Goal: Browse casually

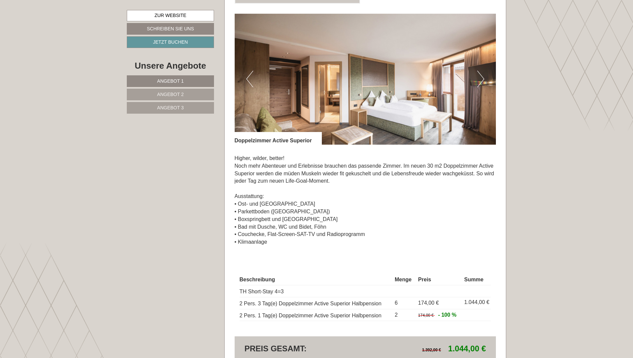
scroll to position [966, 0]
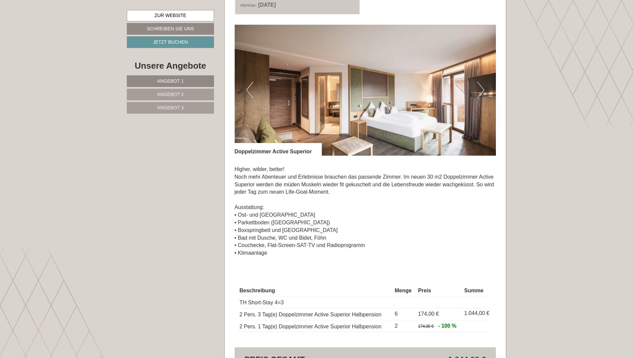
click at [483, 89] on button "Next" at bounding box center [481, 90] width 7 height 17
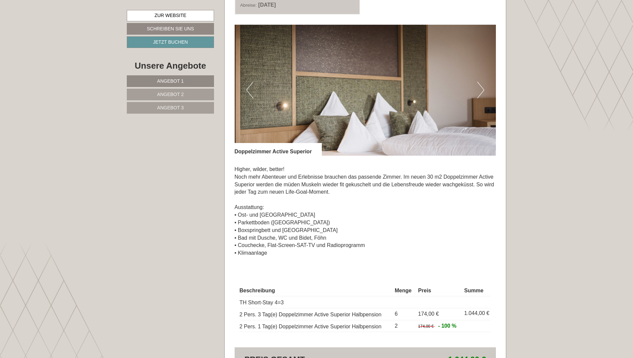
click at [483, 89] on button "Next" at bounding box center [481, 90] width 7 height 17
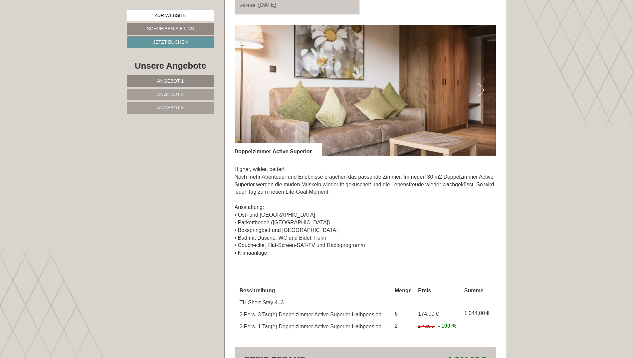
click at [483, 89] on button "Next" at bounding box center [481, 90] width 7 height 17
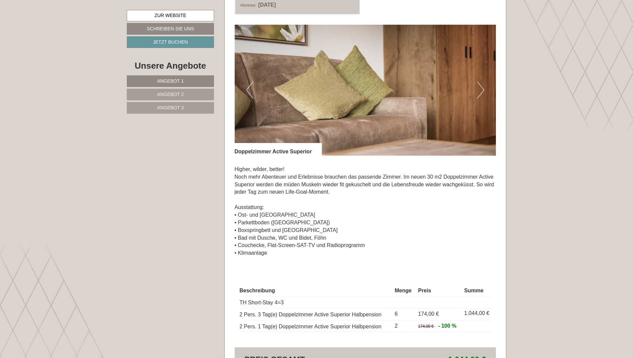
click at [483, 89] on button "Next" at bounding box center [481, 90] width 7 height 17
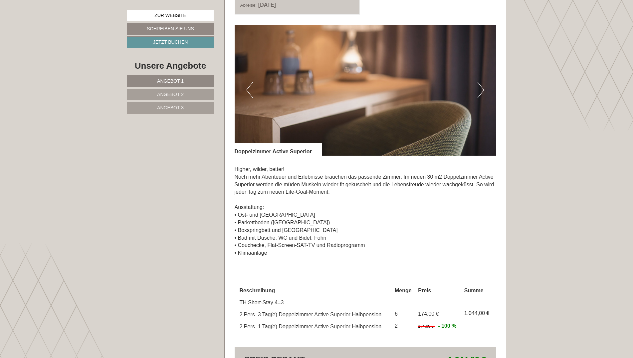
click at [483, 89] on button "Next" at bounding box center [481, 90] width 7 height 17
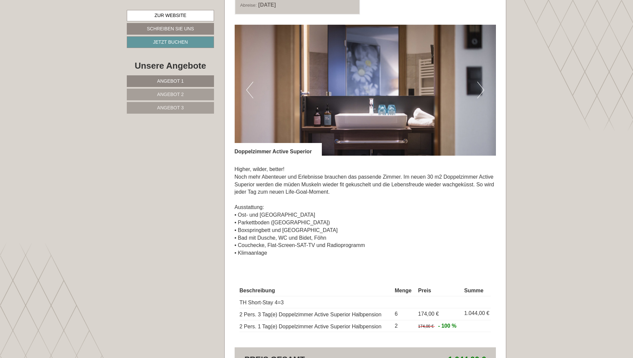
click at [483, 89] on button "Next" at bounding box center [481, 90] width 7 height 17
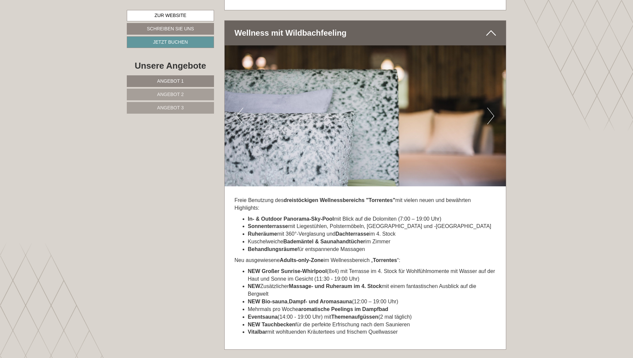
scroll to position [2598, 0]
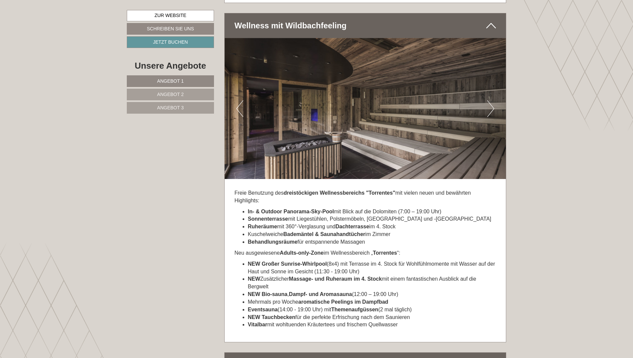
click at [489, 100] on button "Next" at bounding box center [491, 108] width 7 height 17
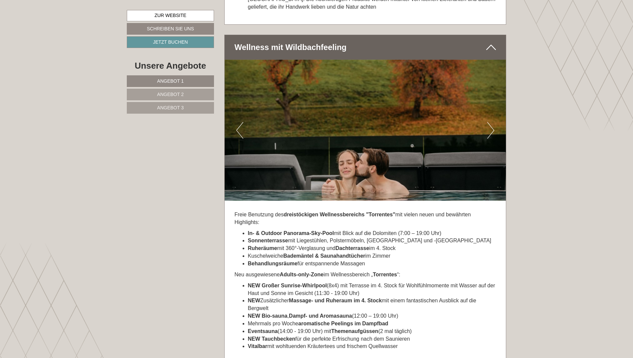
scroll to position [2565, 0]
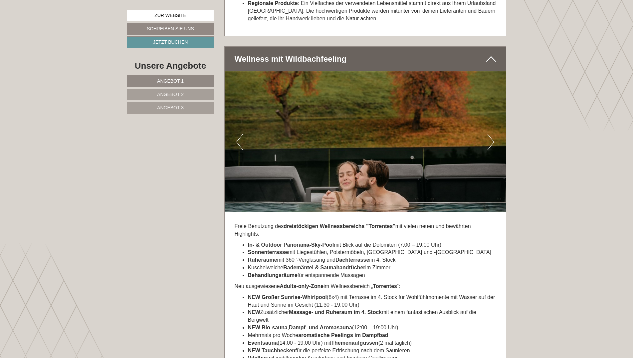
click at [491, 134] on button "Next" at bounding box center [491, 142] width 7 height 17
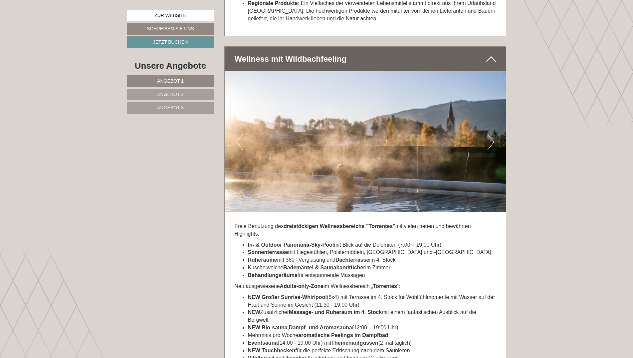
click at [491, 134] on button "Next" at bounding box center [491, 142] width 7 height 17
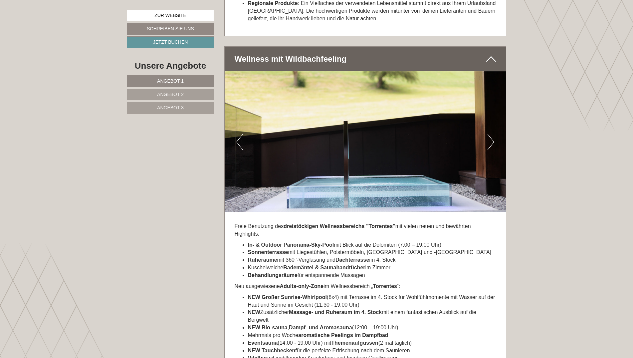
click at [491, 134] on button "Next" at bounding box center [491, 142] width 7 height 17
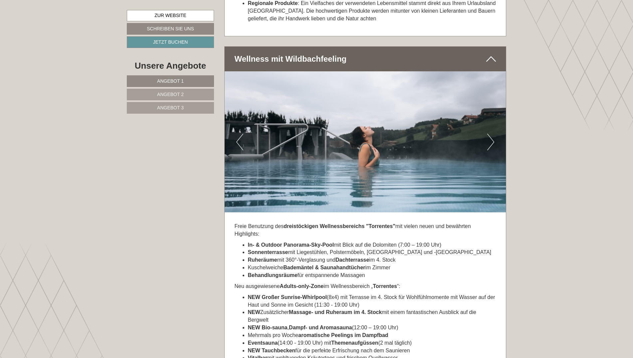
click at [491, 134] on button "Next" at bounding box center [491, 142] width 7 height 17
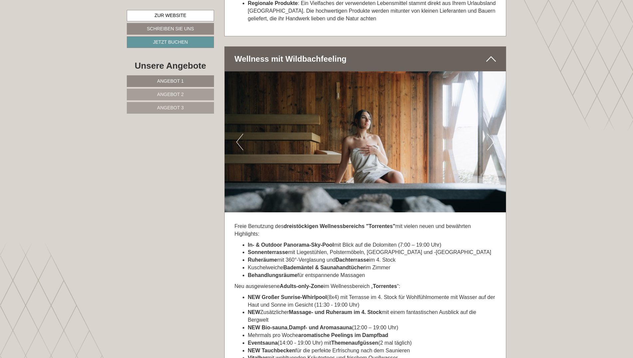
click at [491, 134] on button "Next" at bounding box center [491, 142] width 7 height 17
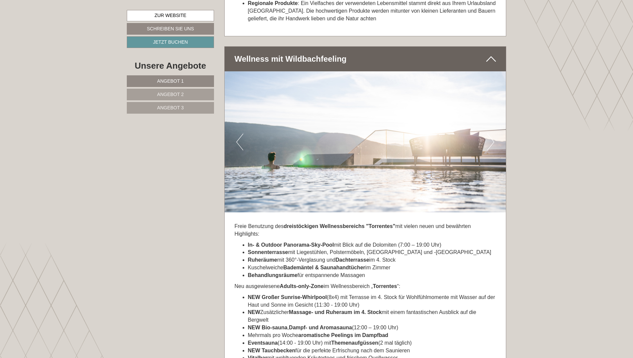
click at [491, 134] on button "Next" at bounding box center [491, 142] width 7 height 17
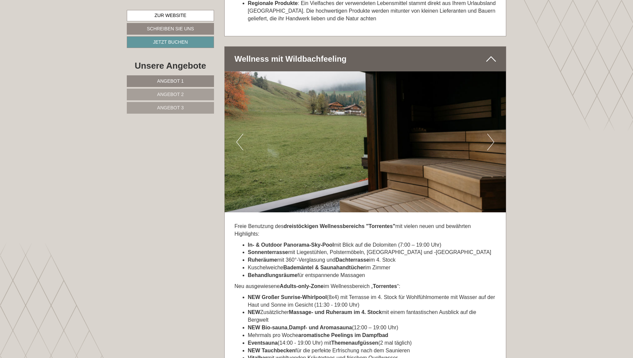
click at [491, 134] on button "Next" at bounding box center [491, 142] width 7 height 17
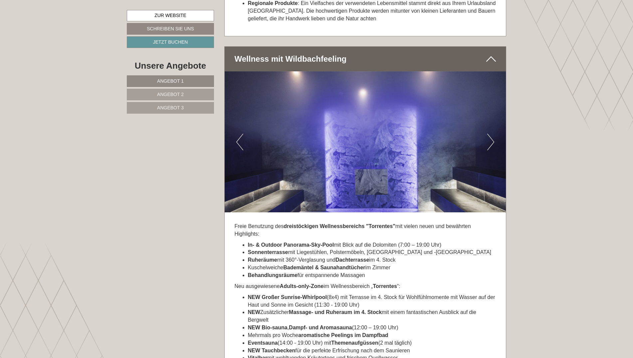
click at [238, 135] on button "Previous" at bounding box center [239, 142] width 7 height 17
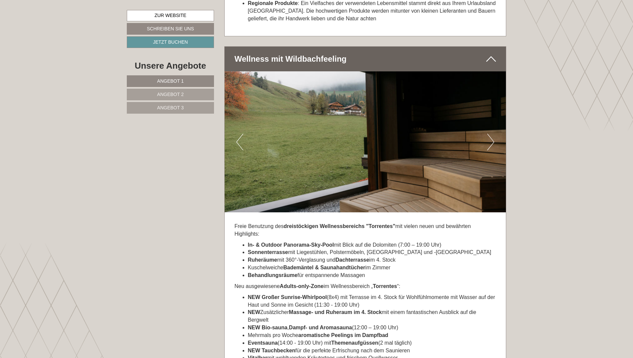
click at [490, 137] on button "Next" at bounding box center [491, 142] width 7 height 17
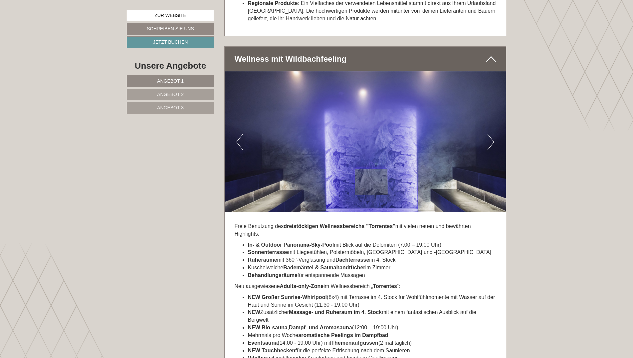
click at [490, 137] on button "Next" at bounding box center [491, 142] width 7 height 17
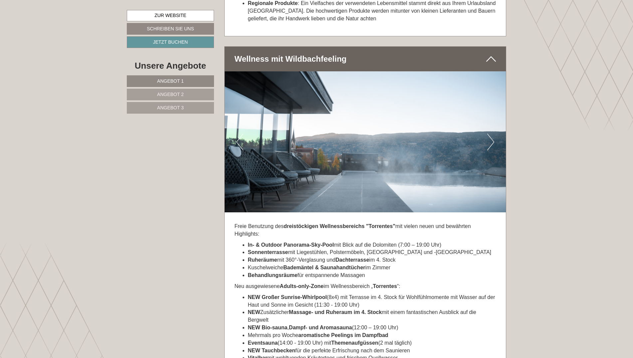
click at [490, 137] on button "Next" at bounding box center [491, 142] width 7 height 17
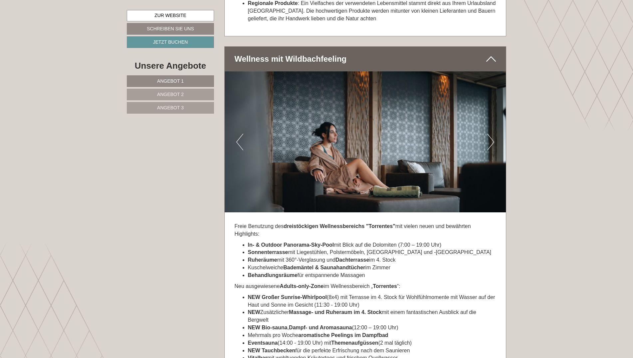
click at [490, 137] on button "Next" at bounding box center [491, 142] width 7 height 17
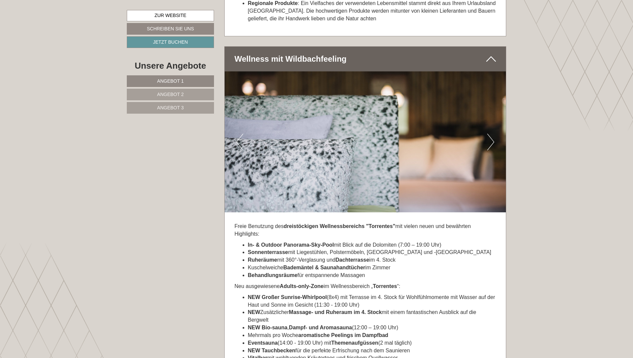
click at [490, 137] on button "Next" at bounding box center [491, 142] width 7 height 17
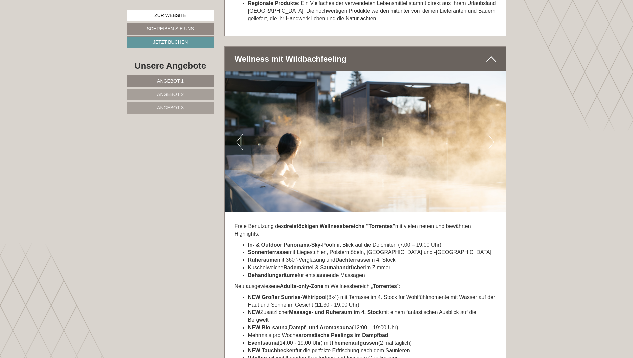
click at [490, 137] on button "Next" at bounding box center [491, 142] width 7 height 17
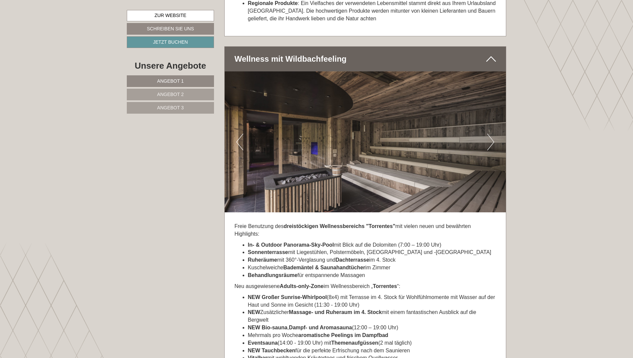
click at [490, 137] on button "Next" at bounding box center [491, 142] width 7 height 17
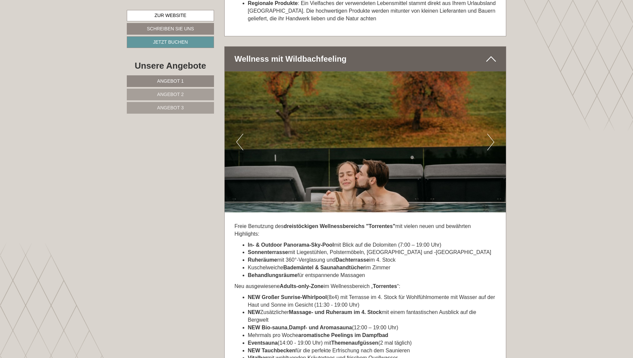
click at [490, 137] on button "Next" at bounding box center [491, 142] width 7 height 17
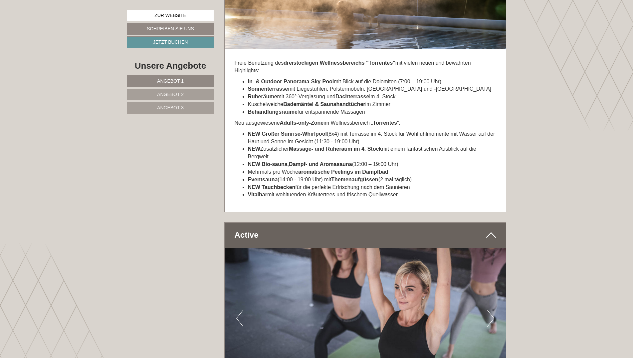
scroll to position [2561, 0]
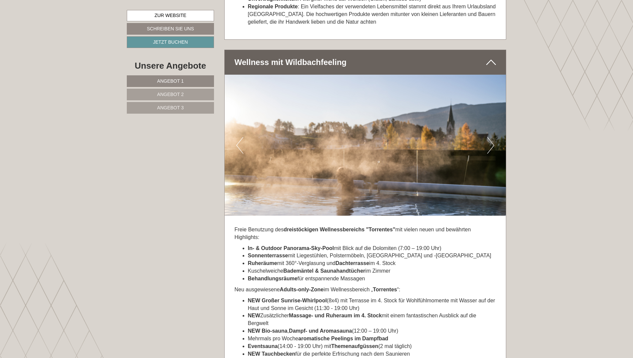
click at [493, 139] on button "Next" at bounding box center [491, 145] width 7 height 17
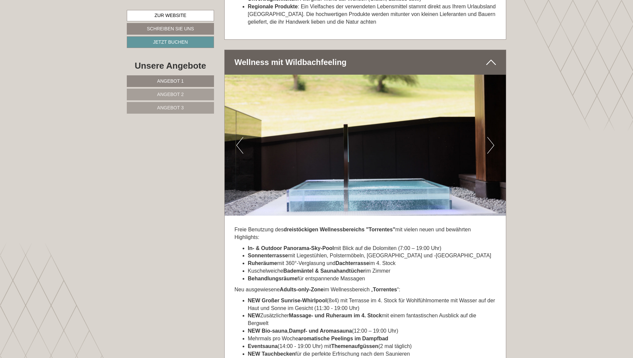
click at [493, 139] on button "Next" at bounding box center [491, 145] width 7 height 17
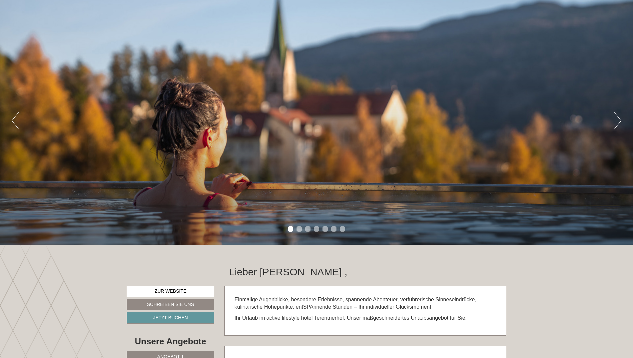
scroll to position [30, 0]
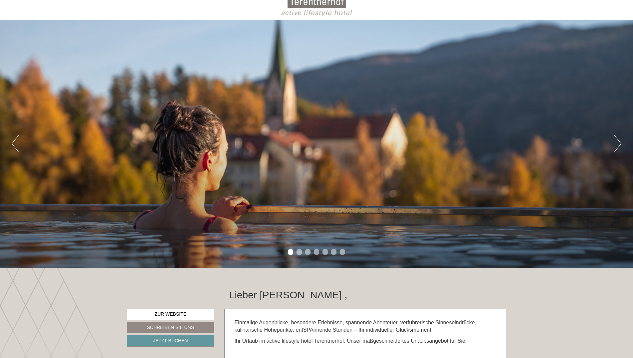
click at [618, 145] on button "Next" at bounding box center [618, 143] width 7 height 17
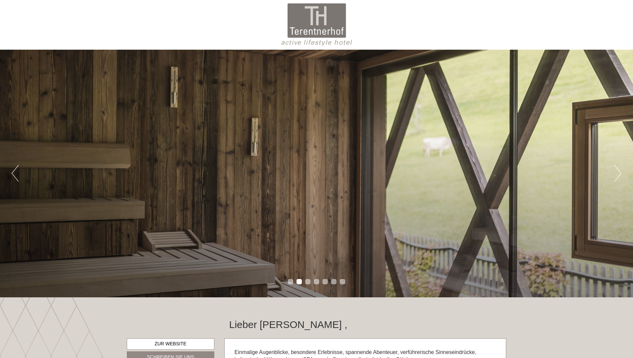
scroll to position [0, 0]
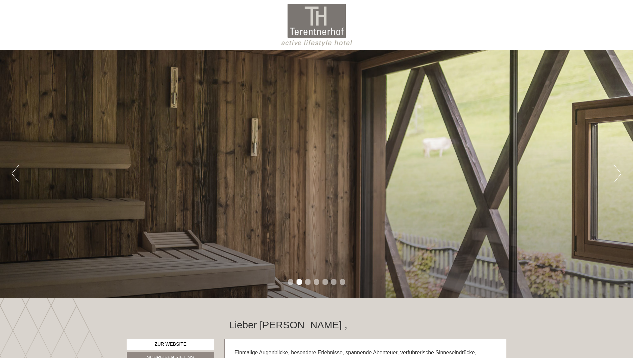
click at [617, 173] on button "Next" at bounding box center [618, 173] width 7 height 17
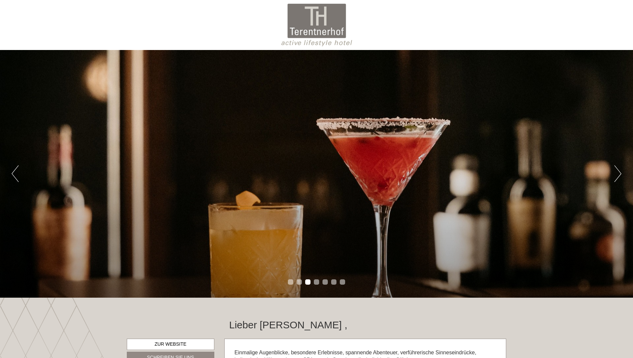
click at [617, 173] on button "Next" at bounding box center [618, 173] width 7 height 17
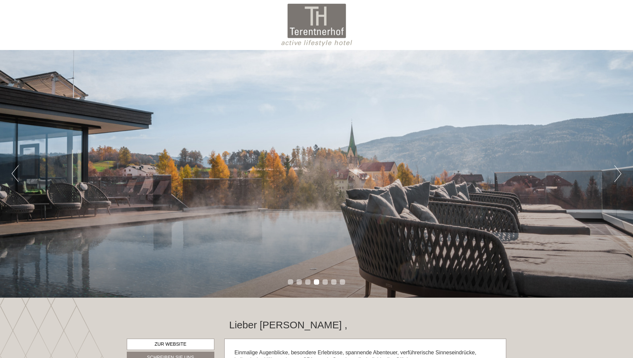
click at [617, 173] on button "Next" at bounding box center [618, 173] width 7 height 17
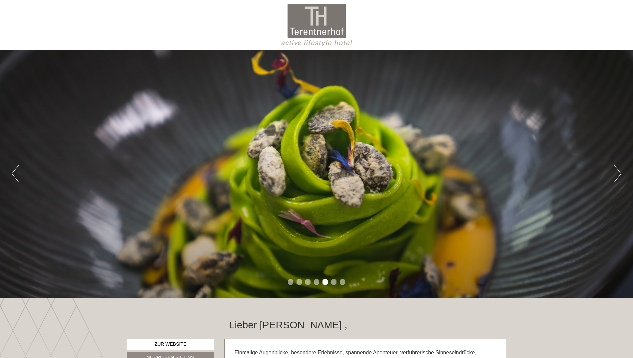
click at [617, 173] on button "Next" at bounding box center [618, 173] width 7 height 17
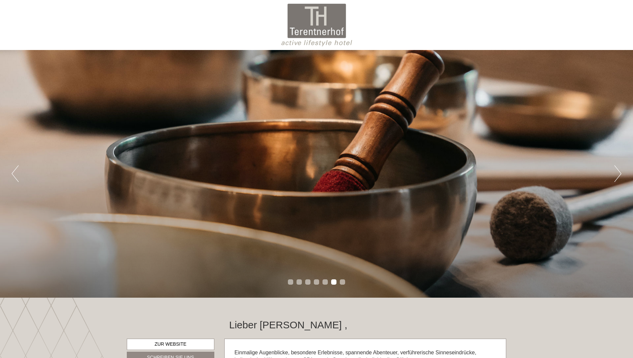
click at [617, 173] on button "Next" at bounding box center [618, 173] width 7 height 17
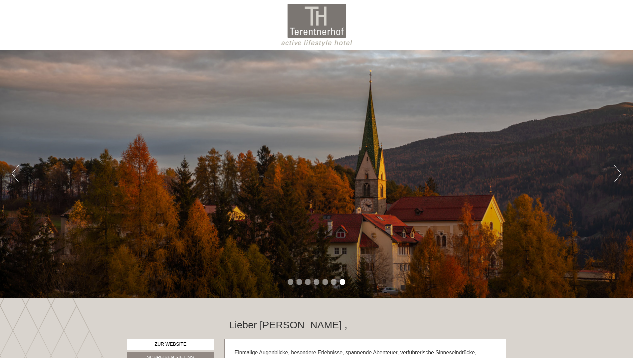
click at [617, 173] on button "Next" at bounding box center [618, 173] width 7 height 17
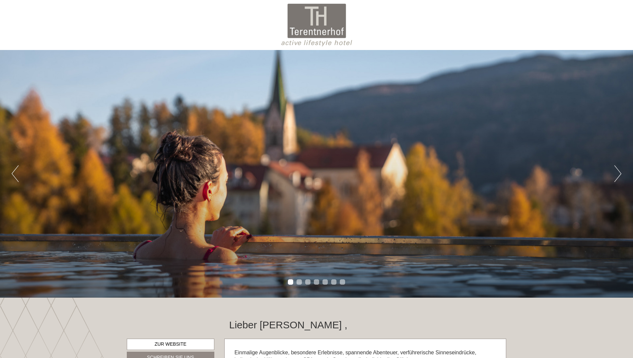
click at [617, 173] on button "Next" at bounding box center [618, 173] width 7 height 17
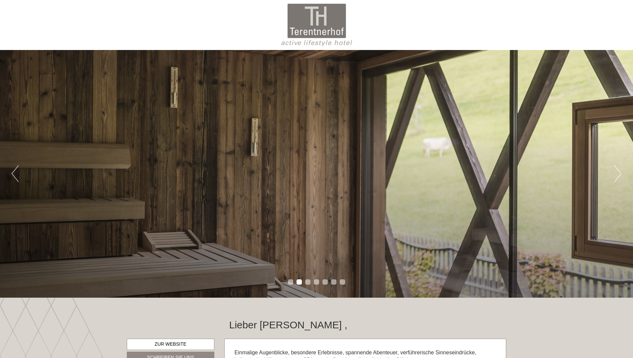
click at [617, 173] on button "Next" at bounding box center [618, 173] width 7 height 17
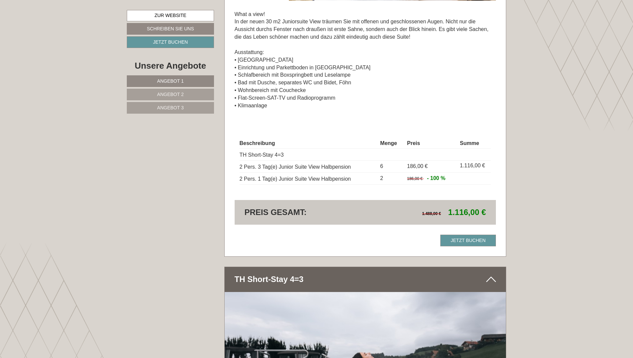
scroll to position [1499, 0]
